Goal: Use online tool/utility

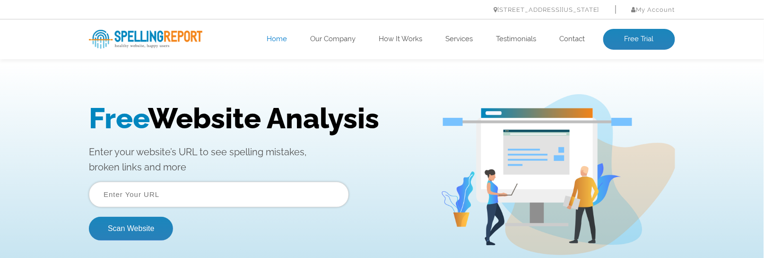
click at [223, 193] on input "text" at bounding box center [219, 194] width 260 height 26
paste input "[URL][DOMAIN_NAME]"
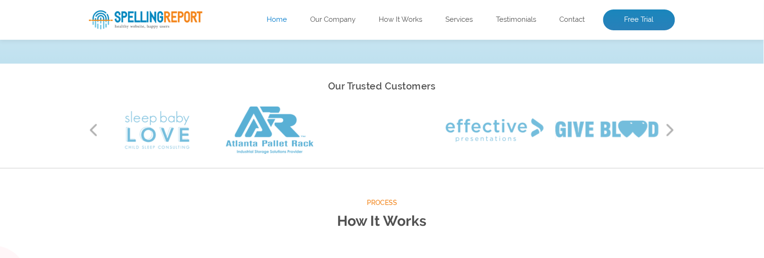
scroll to position [252, 0]
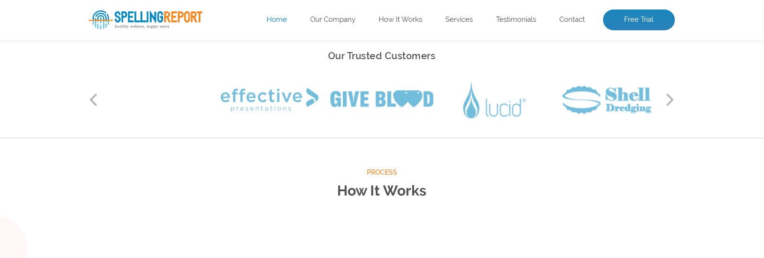
type input "[URL][DOMAIN_NAME]"
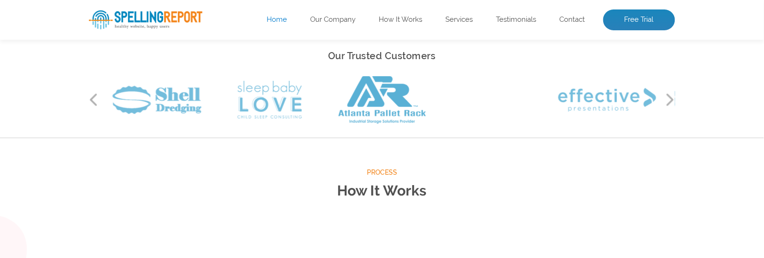
click at [273, 177] on span "Process" at bounding box center [382, 173] width 587 height 12
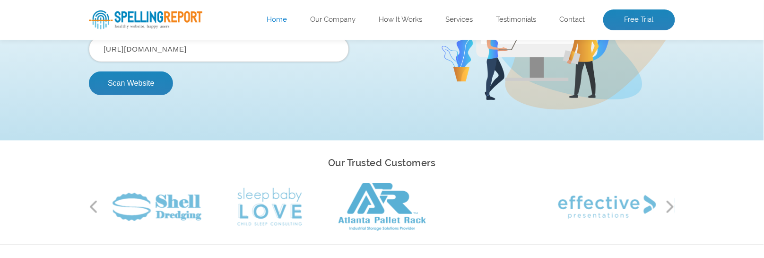
scroll to position [126, 0]
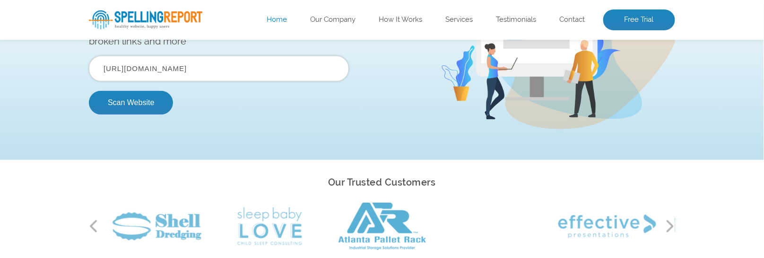
click at [140, 21] on img at bounding box center [146, 19] width 114 height 19
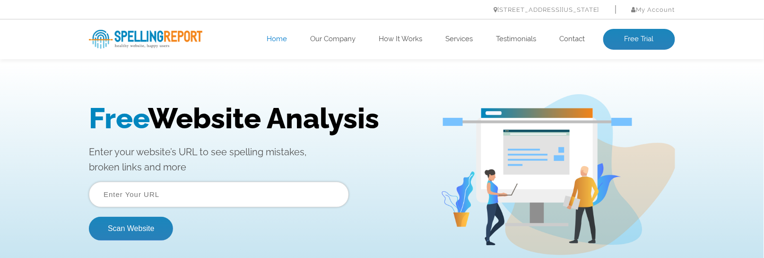
click at [254, 200] on input "text" at bounding box center [219, 194] width 260 height 26
paste input "[URL][DOMAIN_NAME]"
type input "[URL][DOMAIN_NAME]"
click at [89, 216] on button "Scan Website" at bounding box center [131, 228] width 84 height 24
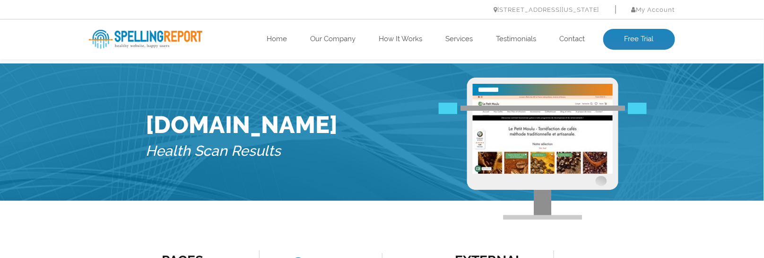
click at [727, 43] on div "healthy website. happy users. Home Our Company How It Works Services Testimonia…" at bounding box center [382, 39] width 764 height 40
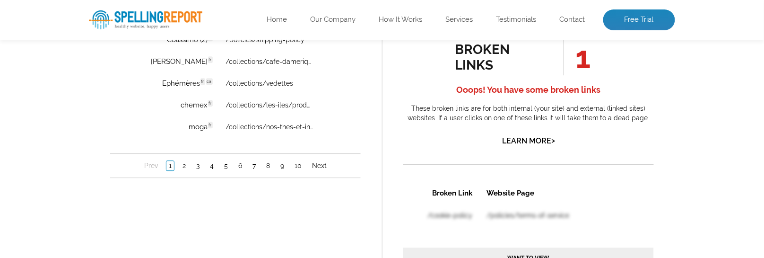
scroll to position [820, 0]
